Goal: Task Accomplishment & Management: Use online tool/utility

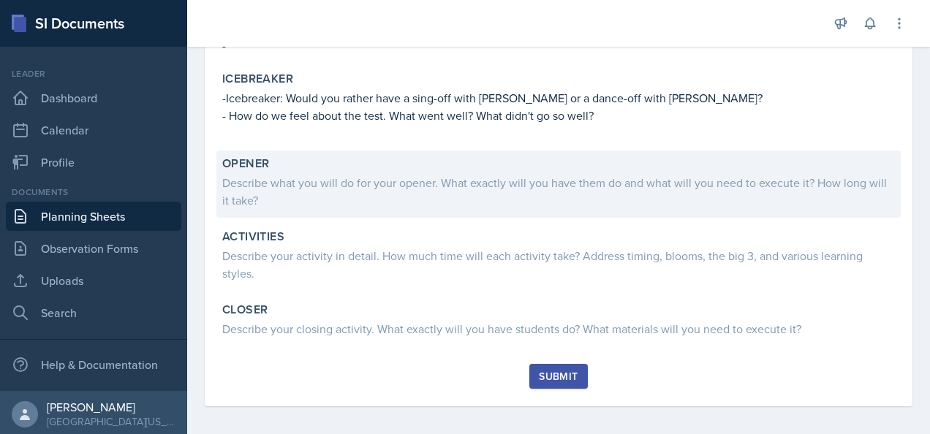
scroll to position [262, 0]
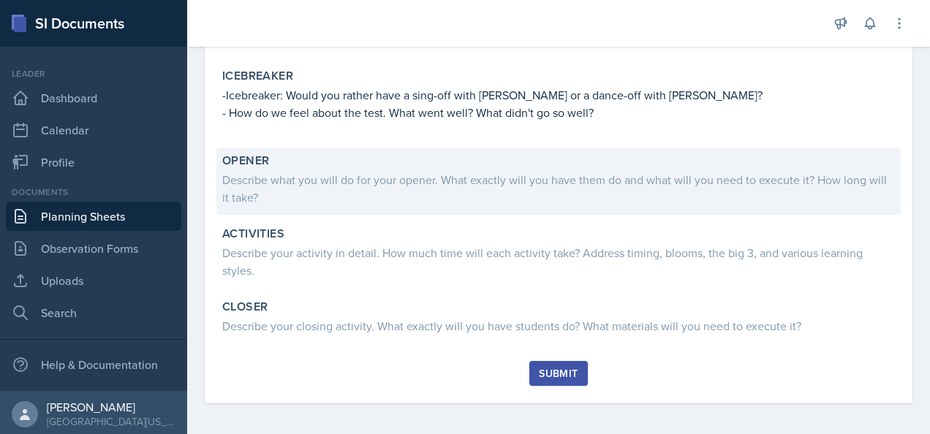
click at [285, 198] on div "Describe what you will do for your opener. What exactly will you have them do a…" at bounding box center [558, 188] width 672 height 35
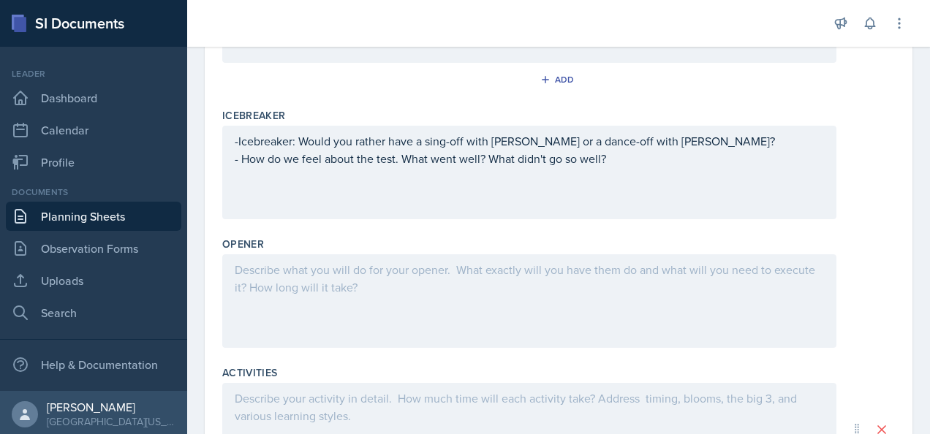
scroll to position [314, 0]
click at [295, 281] on div at bounding box center [529, 300] width 614 height 94
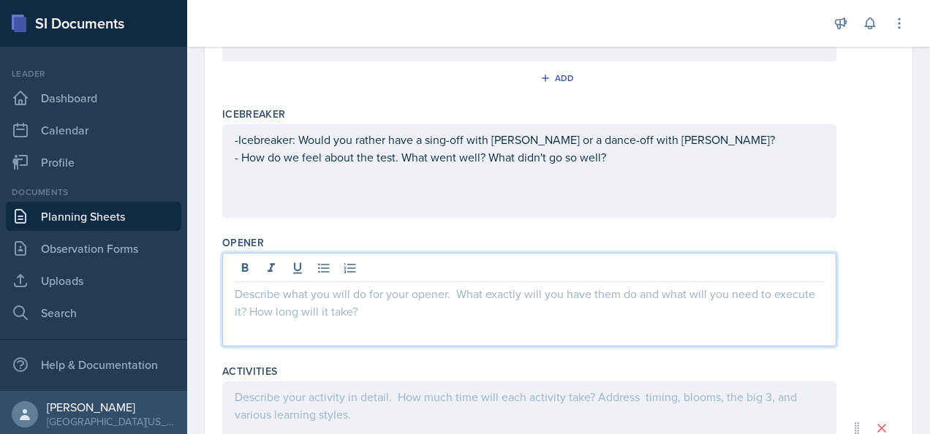
scroll to position [339, 0]
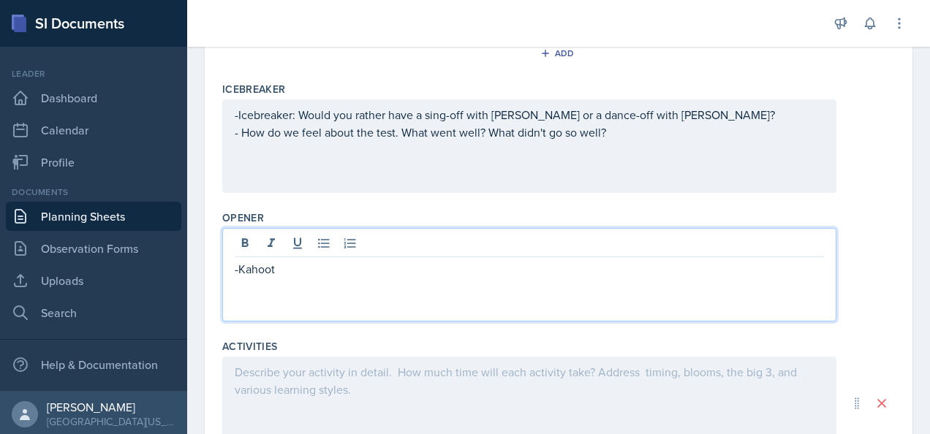
click at [244, 373] on div at bounding box center [529, 404] width 614 height 94
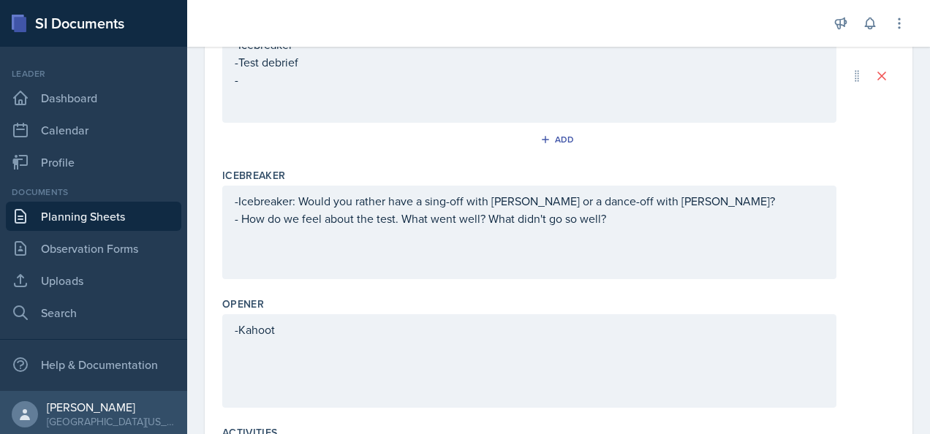
scroll to position [278, 0]
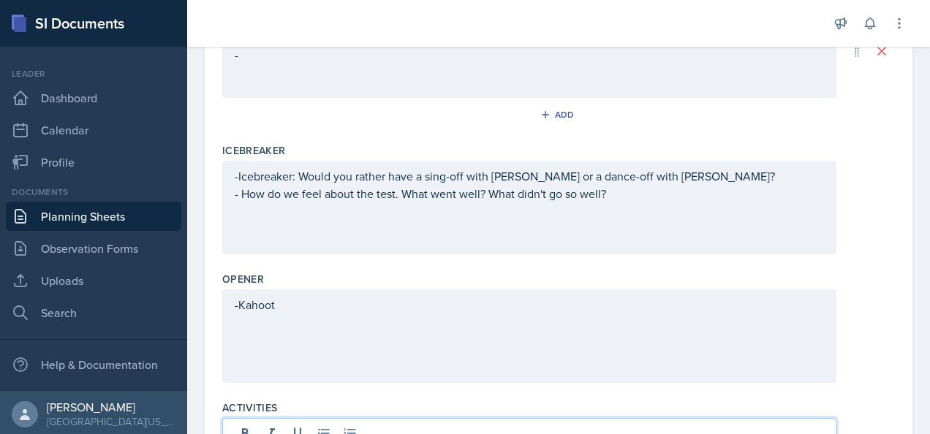
click at [278, 64] on p "-" at bounding box center [529, 55] width 589 height 18
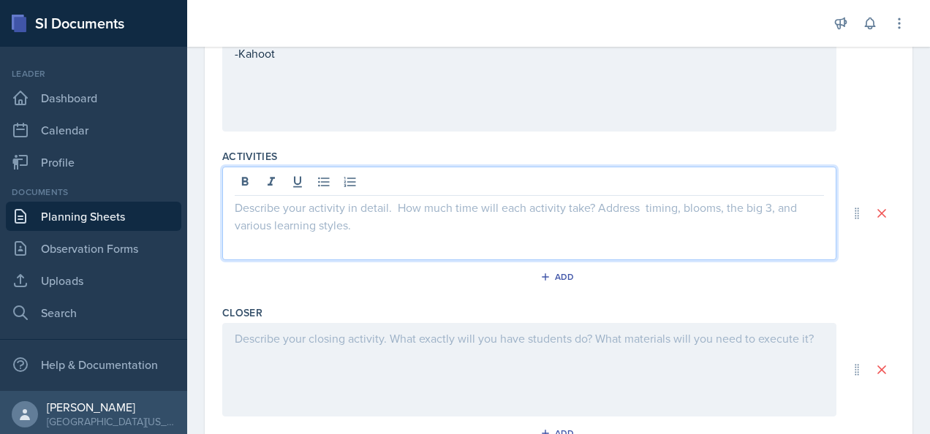
scroll to position [554, 0]
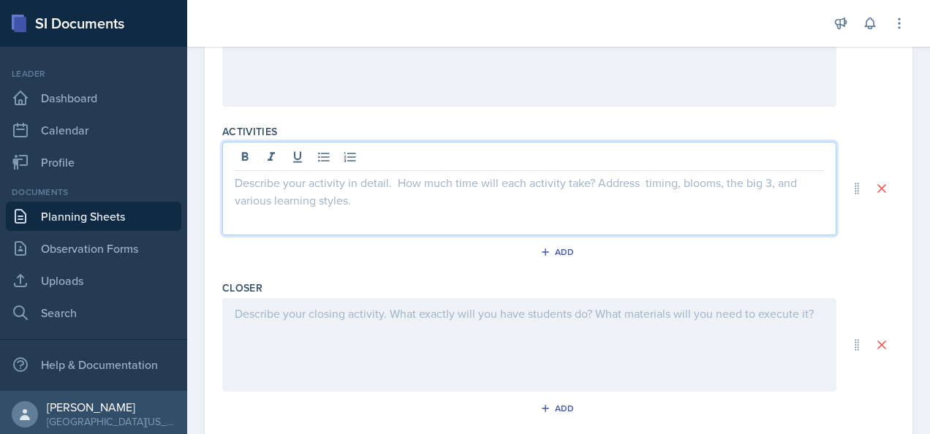
click at [286, 185] on p at bounding box center [529, 183] width 589 height 18
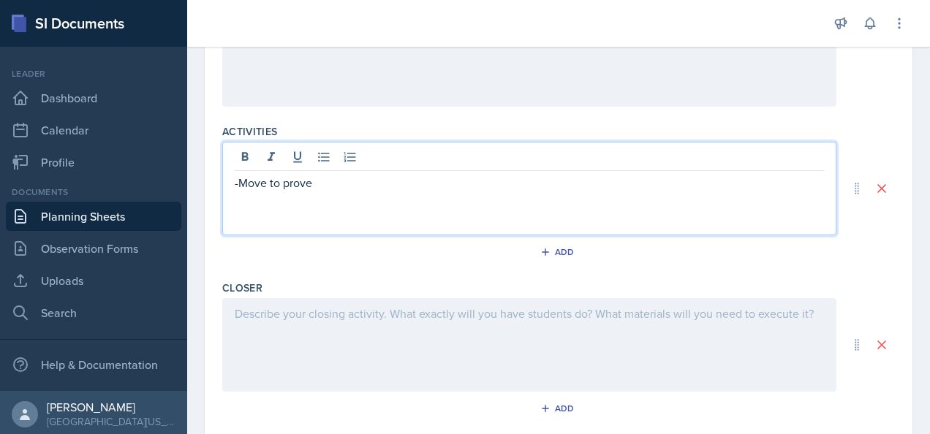
click at [551, 316] on div at bounding box center [529, 345] width 614 height 94
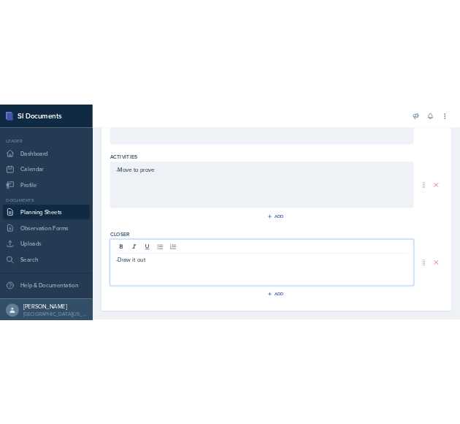
scroll to position [530, 0]
